Goal: Find specific fact: Find specific fact

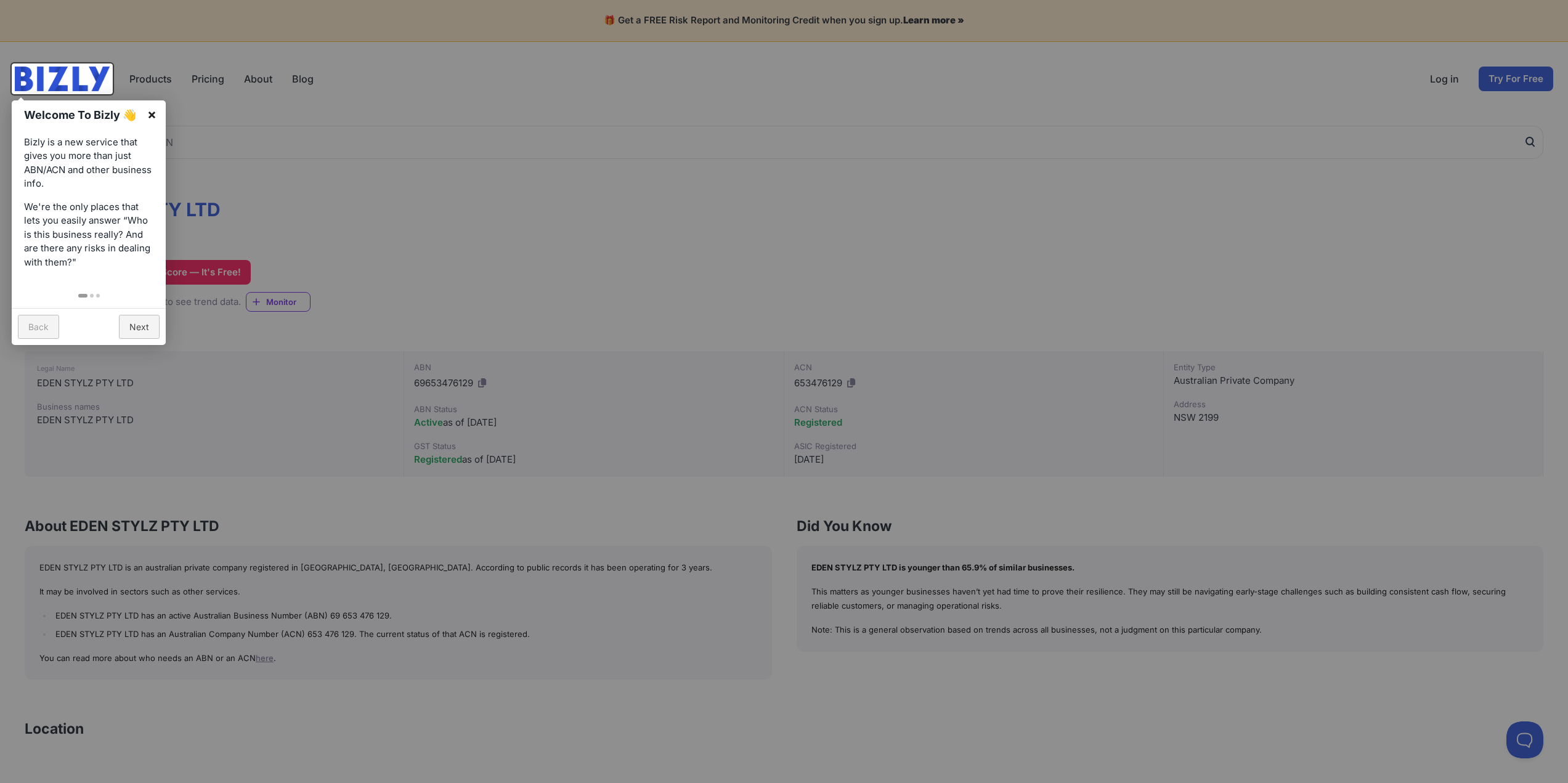
click at [152, 111] on link "×" at bounding box center [152, 114] width 28 height 28
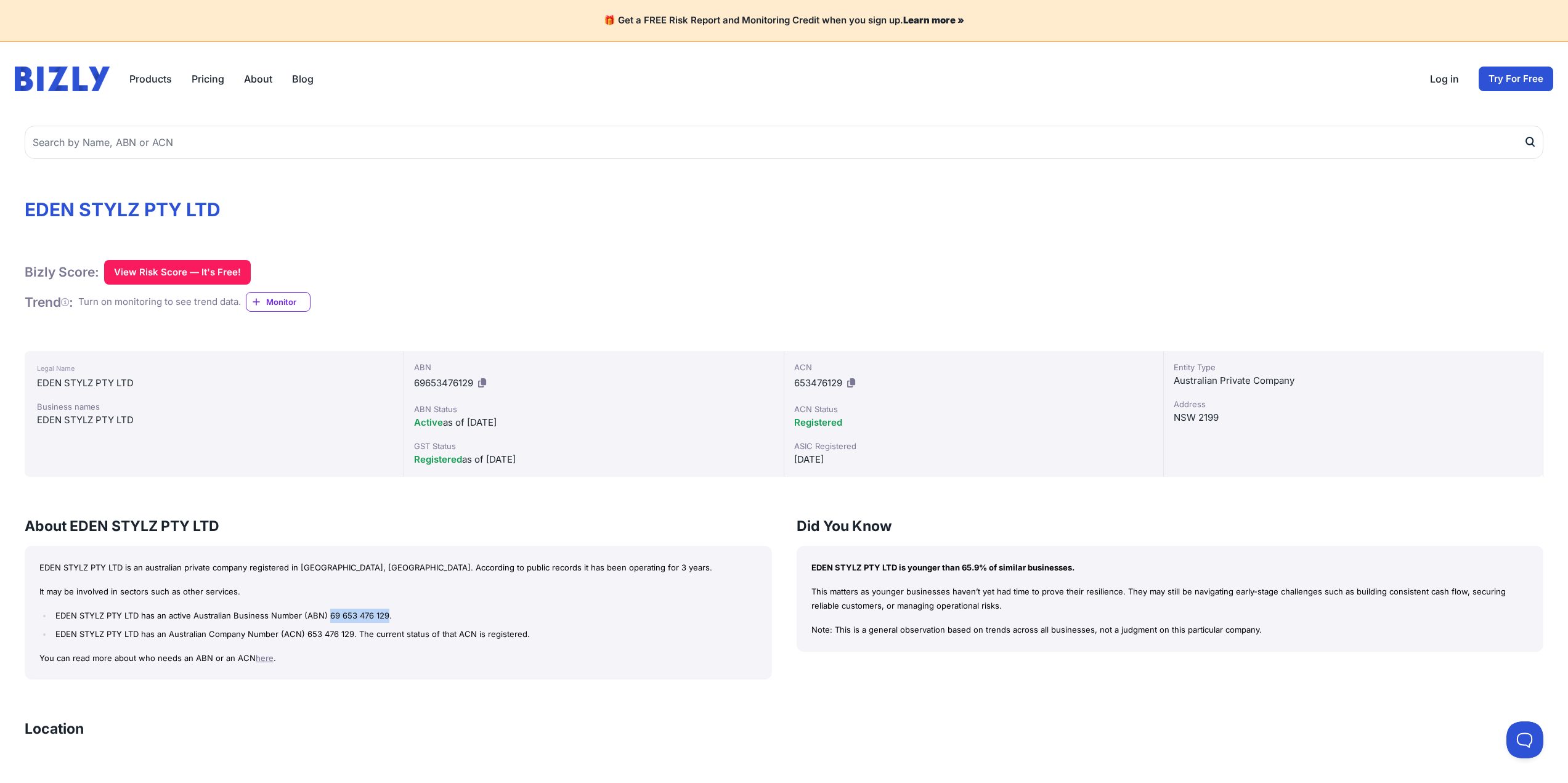
drag, startPoint x: 386, startPoint y: 614, endPoint x: 330, endPoint y: 615, distance: 56.0
click at [330, 615] on li "EDEN STYLZ PTY LTD has an active Australian Business Number (ABN) 69 653 476 12…" at bounding box center [404, 615] width 704 height 14
copy li "69 653 476 129"
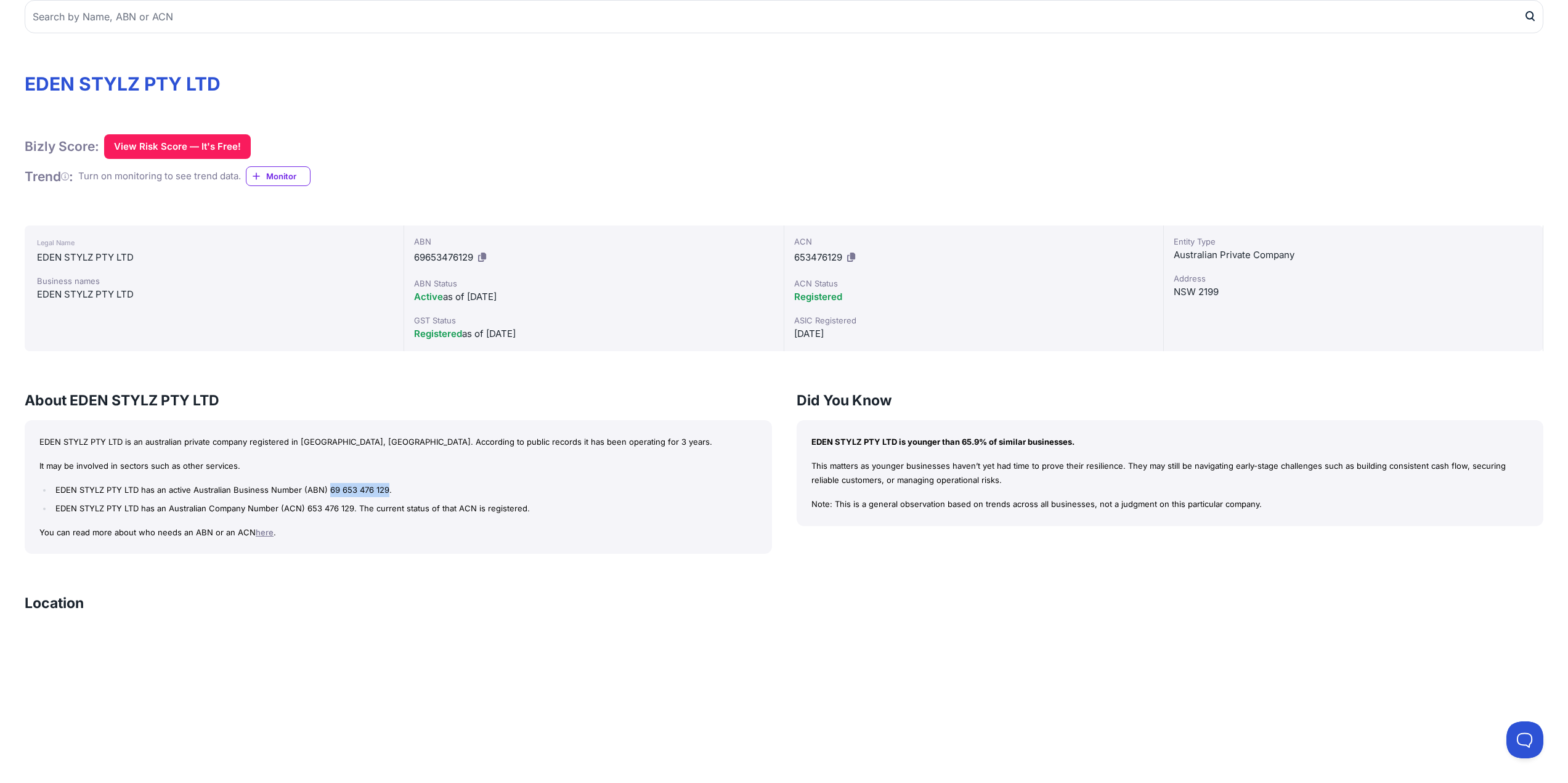
scroll to position [123, 0]
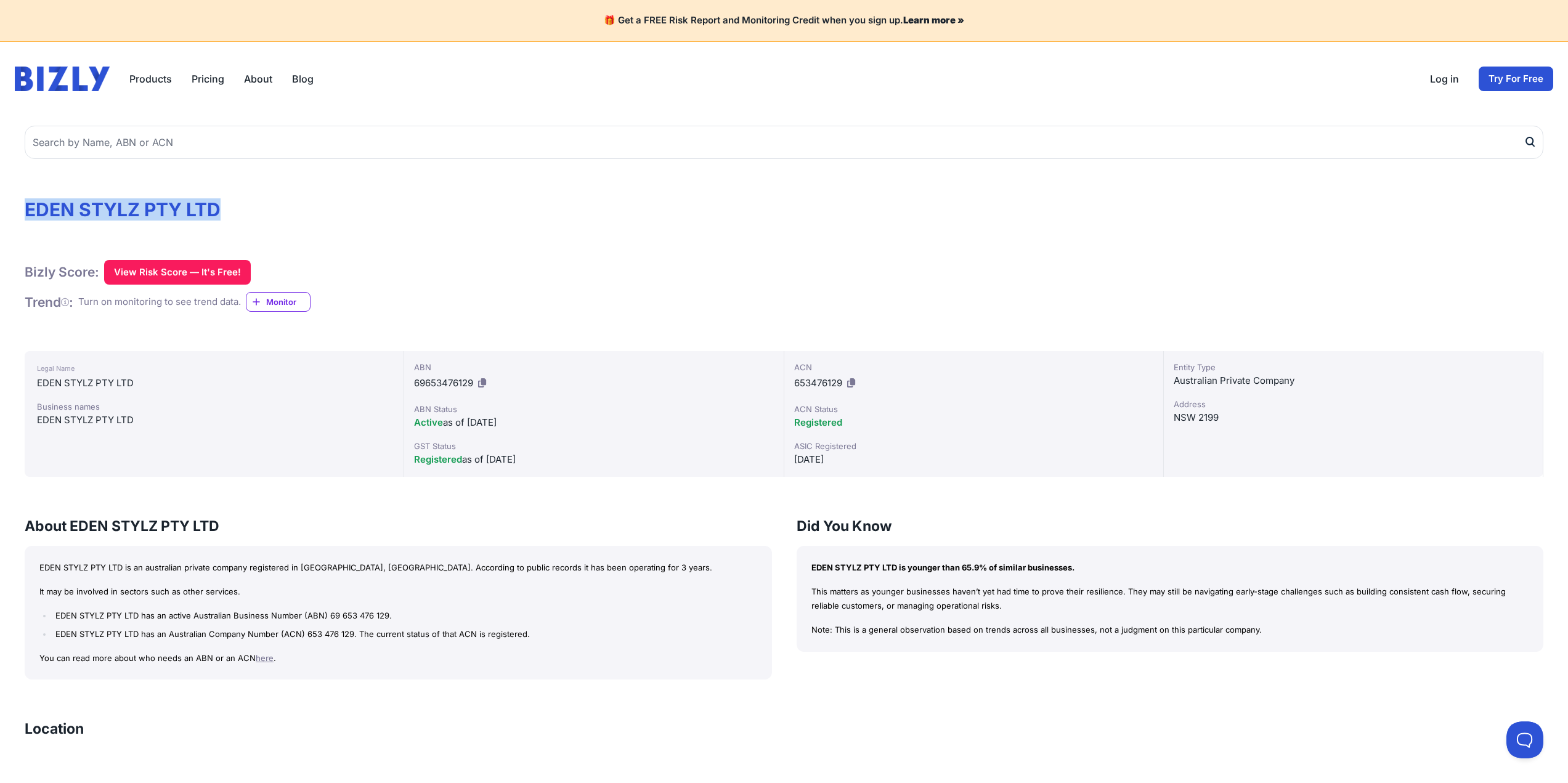
drag, startPoint x: 9, startPoint y: 211, endPoint x: 254, endPoint y: 205, distance: 245.1
click at [254, 205] on div "EDEN STYLZ PTY LTD Bizly Score: View Risk Score — It's Free! View Risk Score — …" at bounding box center [784, 790] width 1568 height 1349
copy h1 "EDEN STYLZ PTY LTD"
